Goal: Task Accomplishment & Management: Use online tool/utility

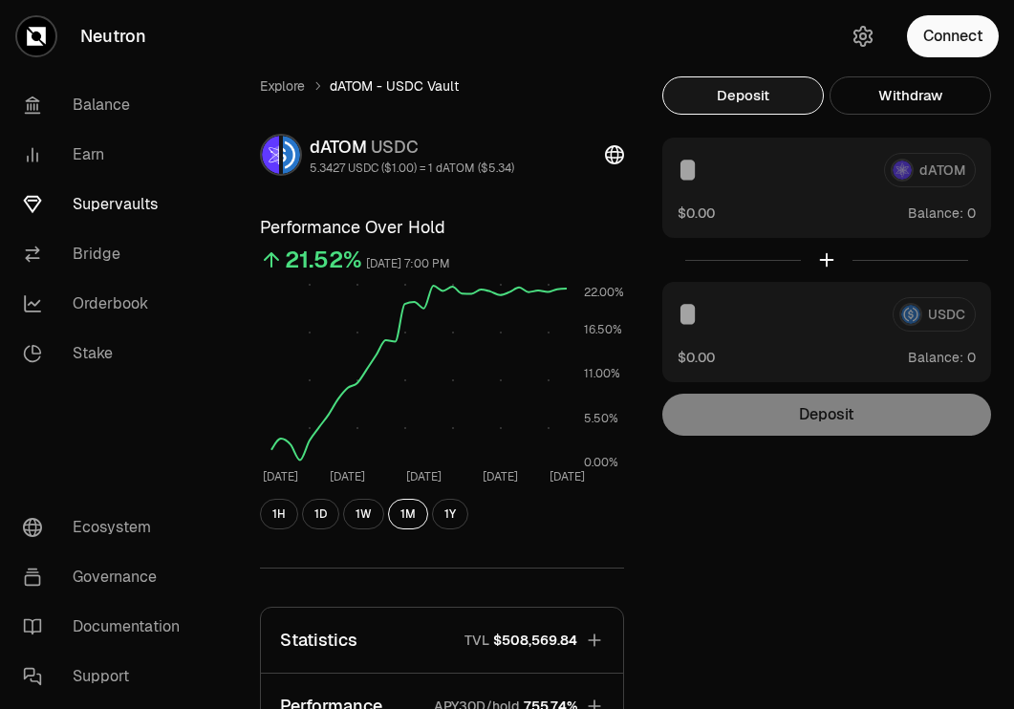
scroll to position [374, 0]
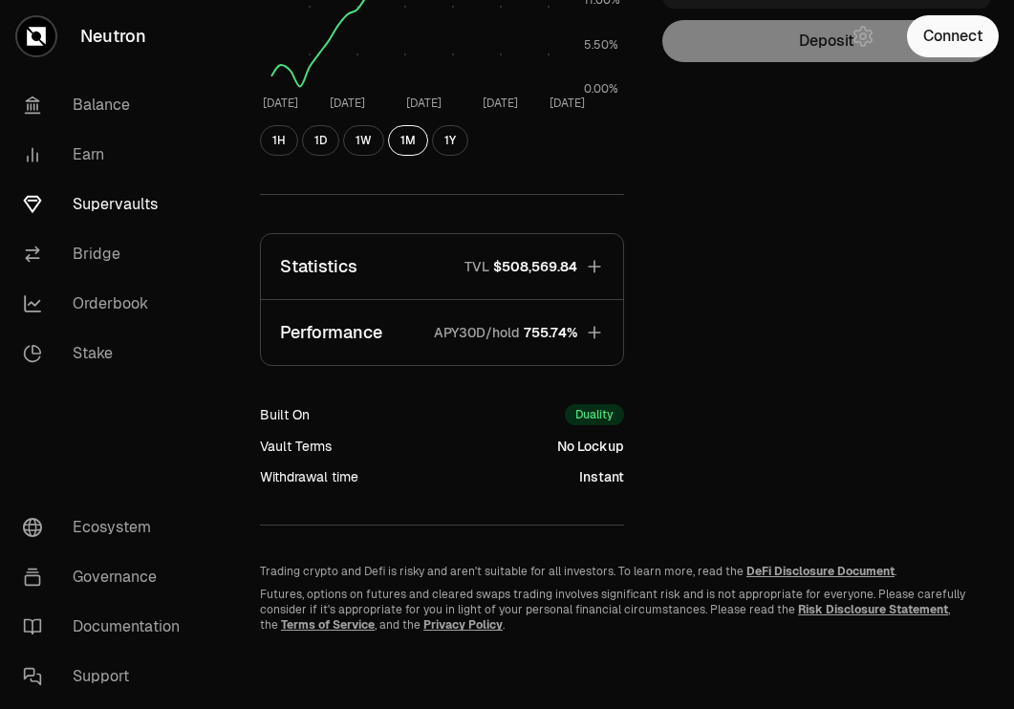
click at [572, 266] on span "$508,569.84" at bounding box center [535, 266] width 84 height 19
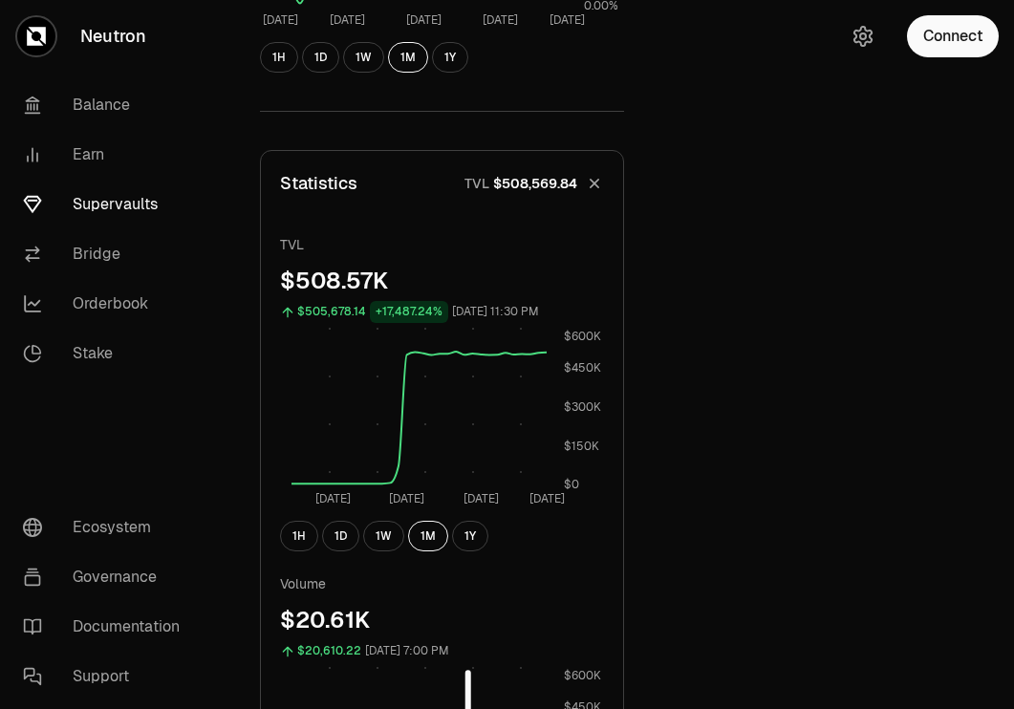
scroll to position [0, 0]
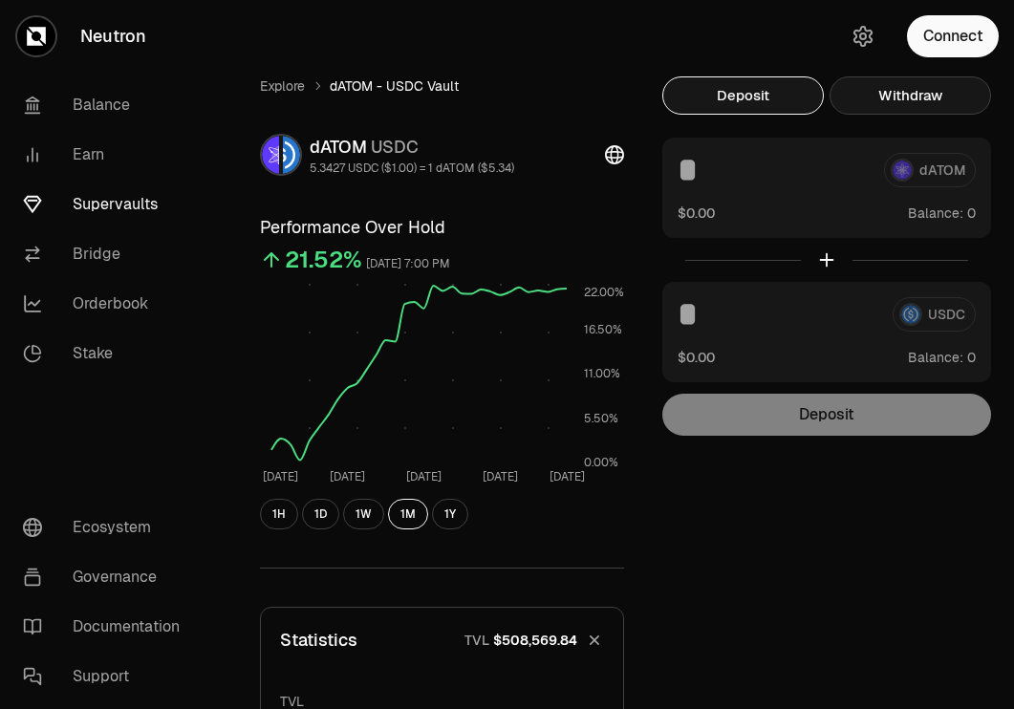
click at [921, 104] on button "Withdraw" at bounding box center [911, 95] width 162 height 38
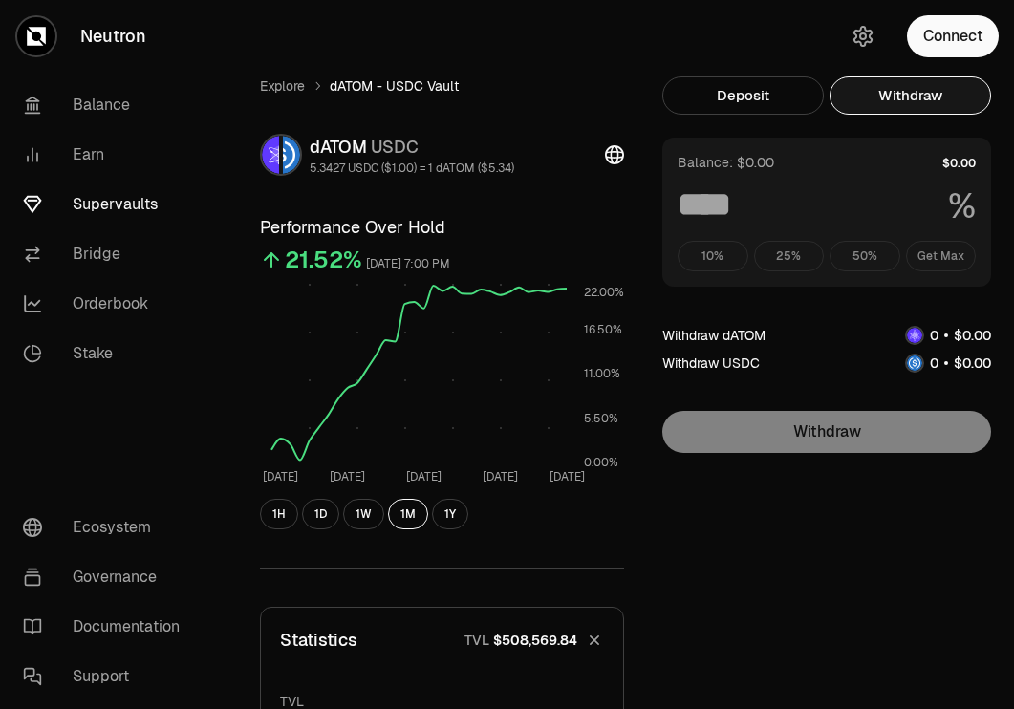
click at [937, 271] on div "Balance: $0.00 % 10% 25% 50% Get Max" at bounding box center [826, 212] width 329 height 149
click at [976, 19] on button "Connect" at bounding box center [953, 36] width 92 height 42
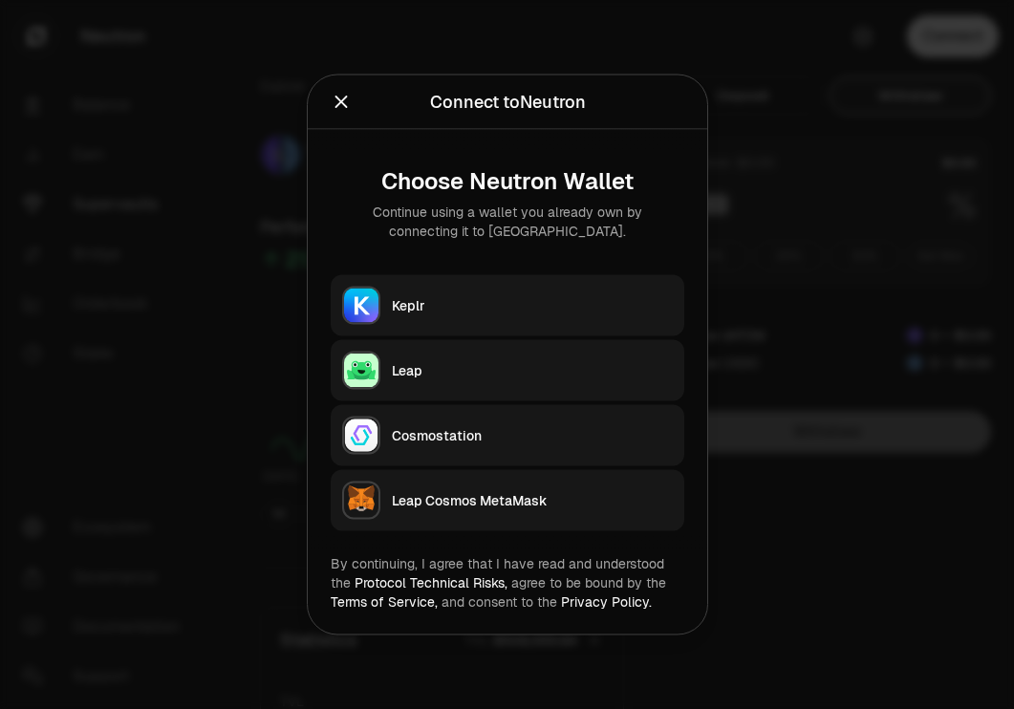
click at [646, 291] on button "Keplr" at bounding box center [508, 305] width 354 height 61
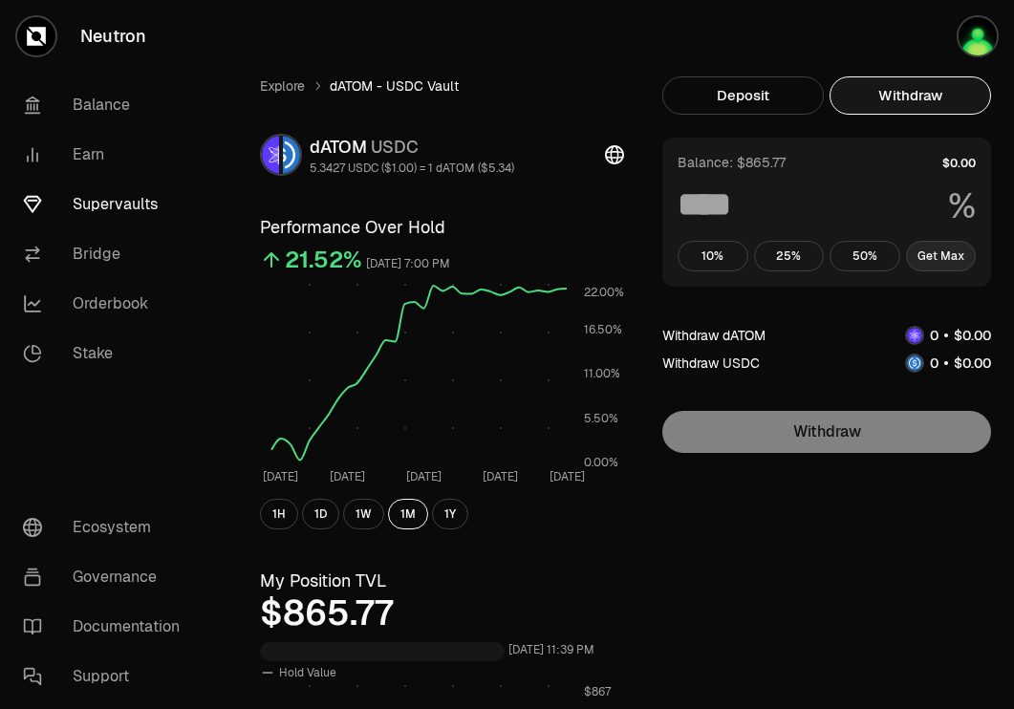
click at [941, 241] on button "Get Max" at bounding box center [941, 256] width 71 height 31
type input "***"
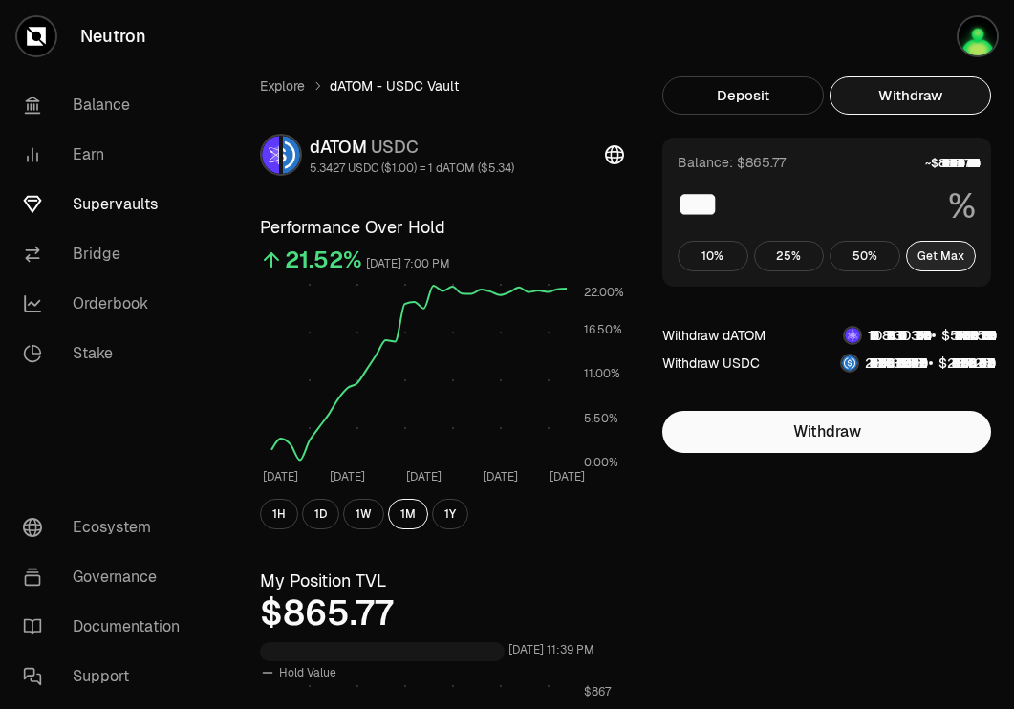
click at [932, 245] on button "Get Max" at bounding box center [941, 256] width 71 height 31
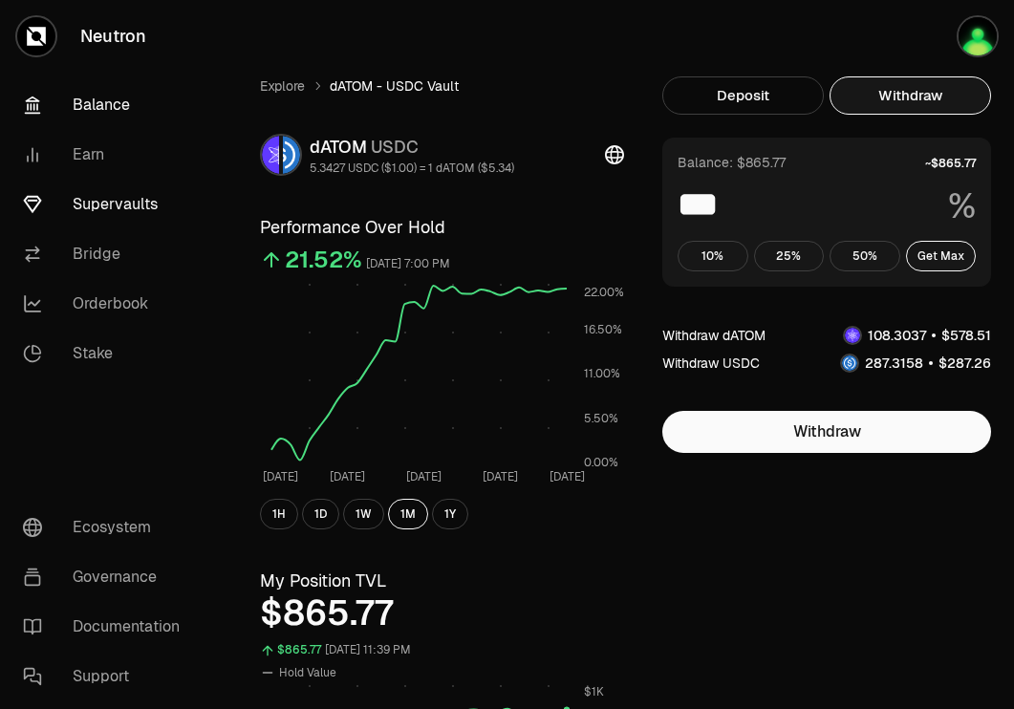
click at [75, 97] on link "Balance" at bounding box center [107, 105] width 199 height 50
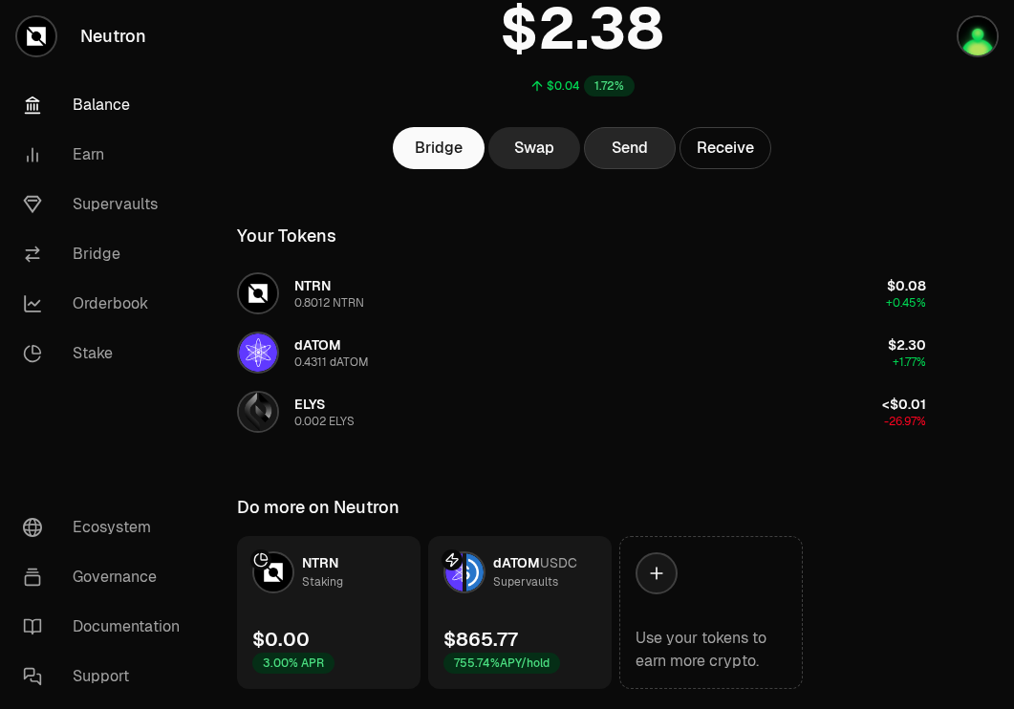
scroll to position [212, 0]
